Goal: Information Seeking & Learning: Learn about a topic

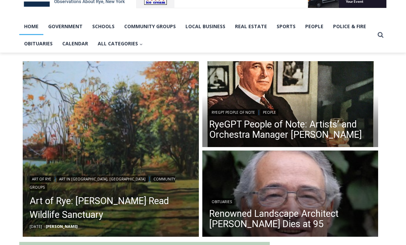
scroll to position [131, 0]
click at [313, 132] on link "RyeGPT People of Note: Artists’ and Orchestra Manager [PERSON_NAME]" at bounding box center [290, 129] width 162 height 21
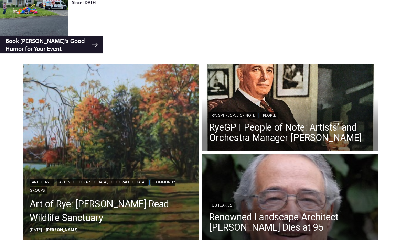
scroll to position [0, 0]
